Goal: Information Seeking & Learning: Learn about a topic

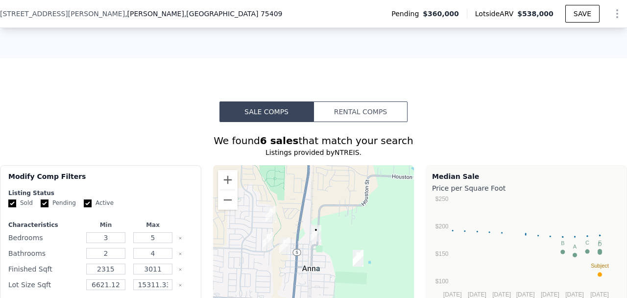
scroll to position [702, 0]
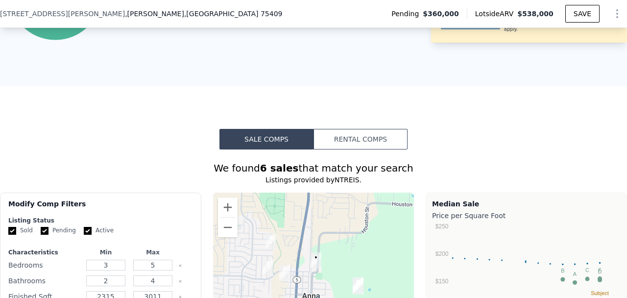
type input "3"
type input "$ 548,000"
type input "$ 132,067"
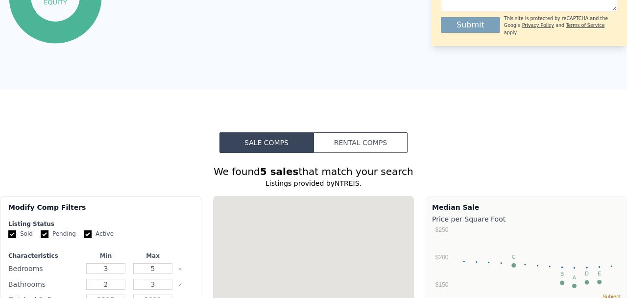
scroll to position [0, 0]
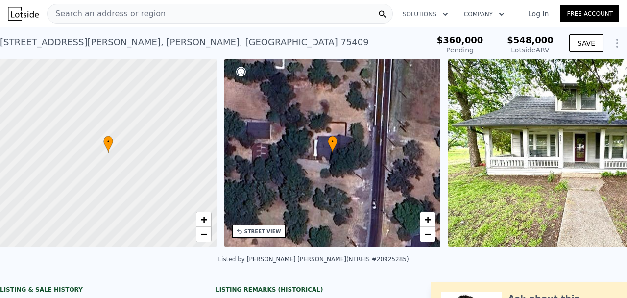
click at [204, 12] on div "Search an address or region" at bounding box center [220, 14] width 346 height 20
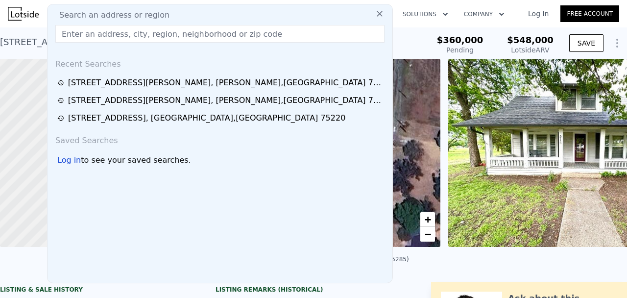
click at [204, 12] on div "Search an address or region" at bounding box center [219, 15] width 337 height 12
click at [200, 36] on input "text" at bounding box center [219, 34] width 329 height 18
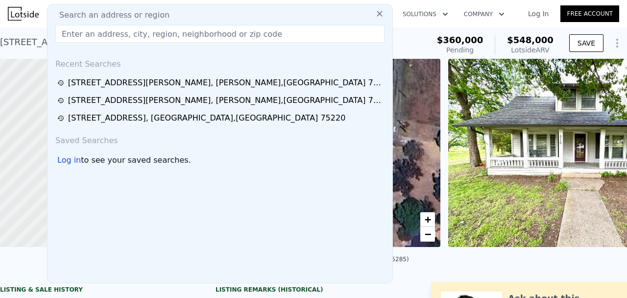
paste input "[STREET_ADDRESS][PERSON_NAME][PERSON_NAME]"
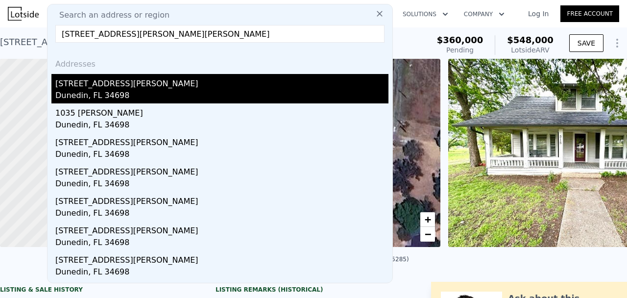
type input "[STREET_ADDRESS][PERSON_NAME][PERSON_NAME]"
click at [166, 86] on div "[STREET_ADDRESS][PERSON_NAME]" at bounding box center [221, 82] width 333 height 16
